Goal: Task Accomplishment & Management: Manage account settings

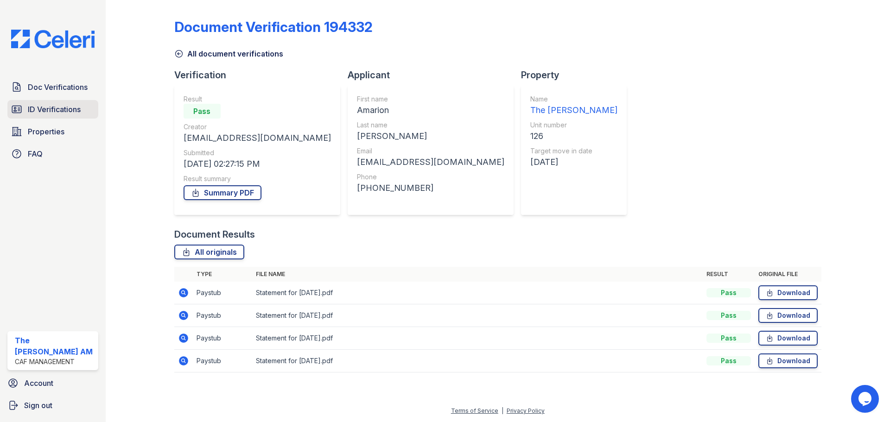
click at [55, 111] on span "ID Verifications" at bounding box center [54, 109] width 53 height 11
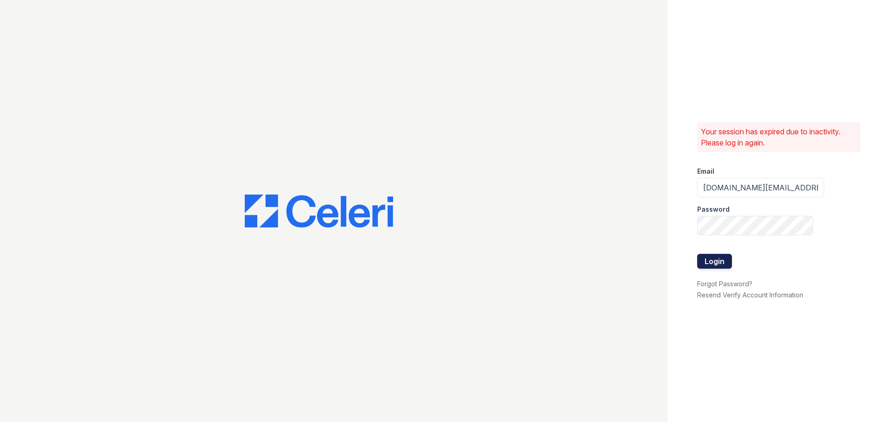
click at [714, 263] on button "Login" at bounding box center [714, 261] width 35 height 15
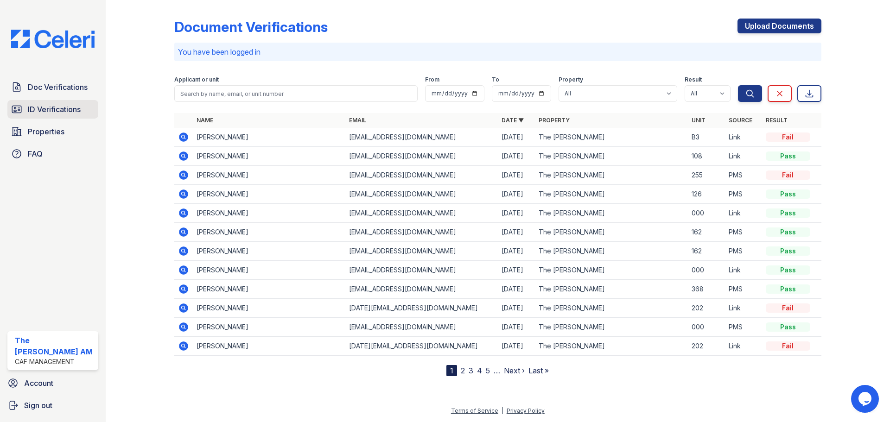
click at [53, 110] on span "ID Verifications" at bounding box center [54, 109] width 53 height 11
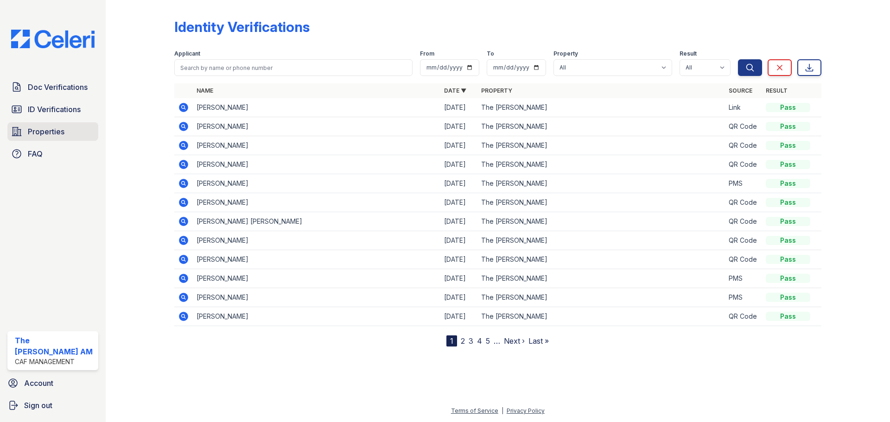
click at [55, 129] on span "Properties" at bounding box center [46, 131] width 37 height 11
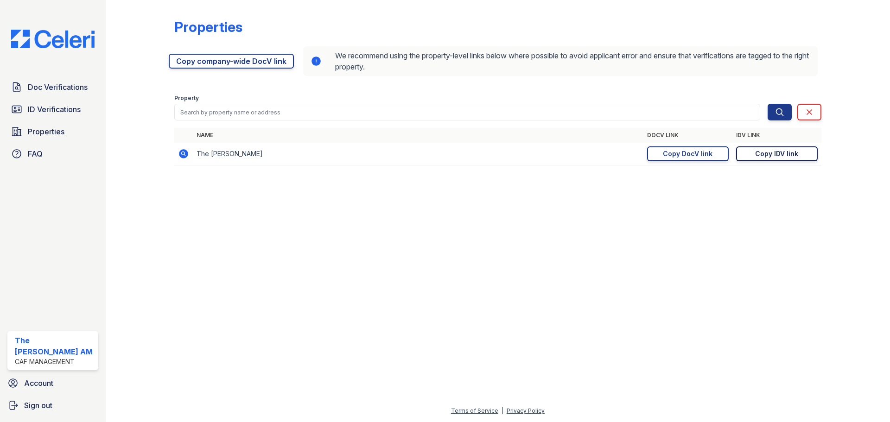
click at [763, 153] on div "Copy IDV link" at bounding box center [776, 153] width 43 height 9
click at [35, 83] on span "Doc Verifications" at bounding box center [58, 87] width 60 height 11
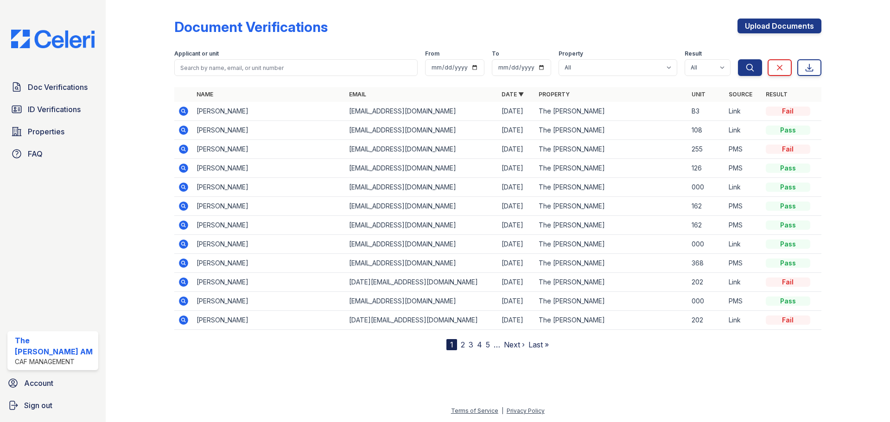
click at [181, 109] on icon at bounding box center [183, 111] width 9 height 9
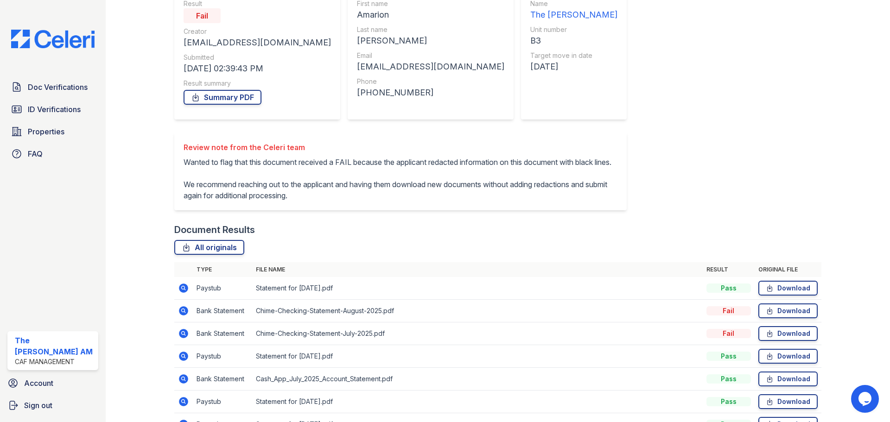
scroll to position [139, 0]
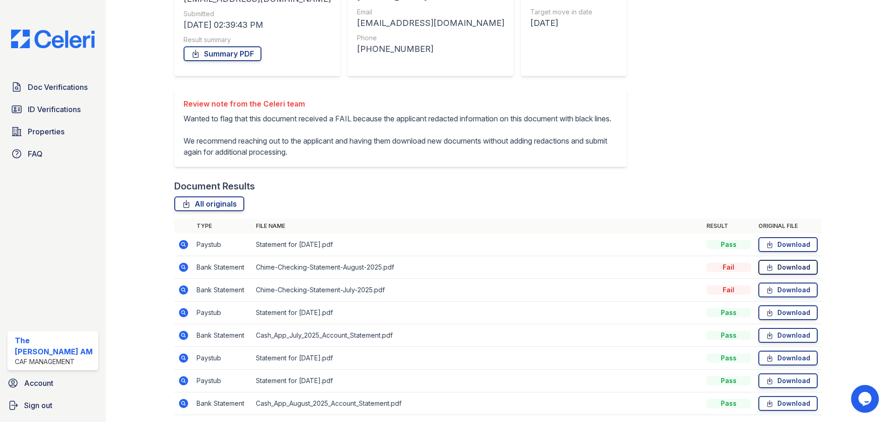
click at [766, 272] on icon at bounding box center [770, 267] width 8 height 9
click at [772, 114] on div "Document Verification 197895 All document verifications Verification Result Fai…" at bounding box center [497, 145] width 647 height 560
